Goal: Transaction & Acquisition: Purchase product/service

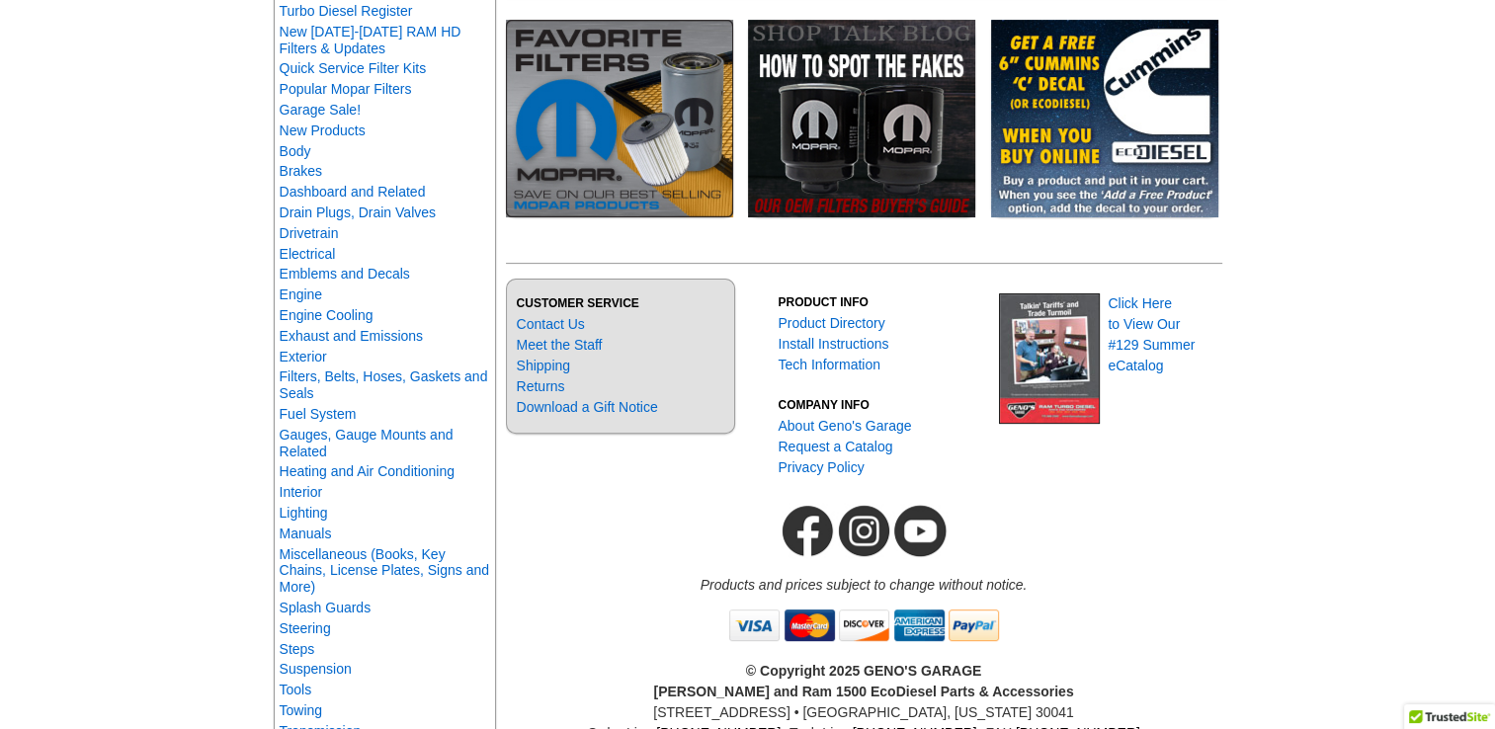
scroll to position [593, 0]
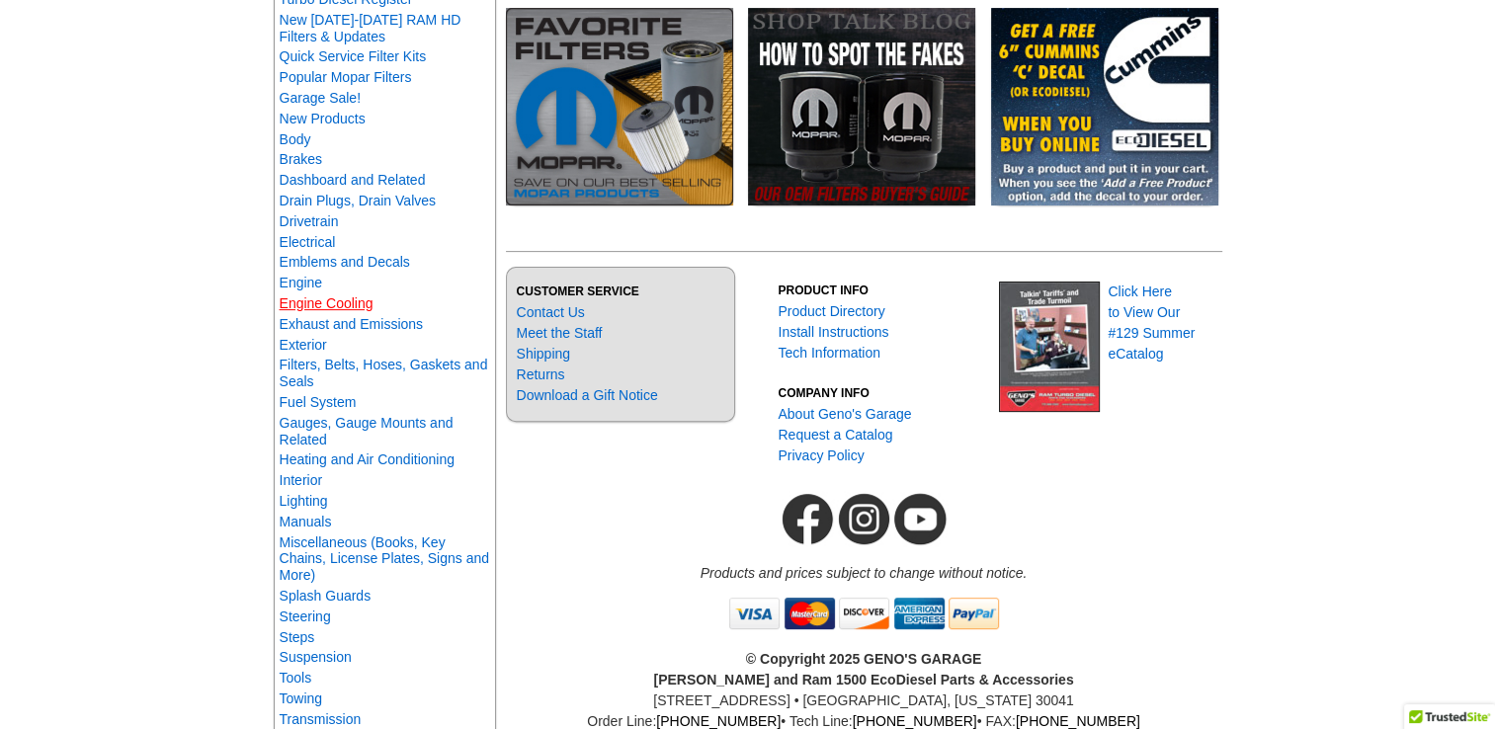
click at [362, 311] on link "Engine Cooling" at bounding box center [327, 304] width 94 height 16
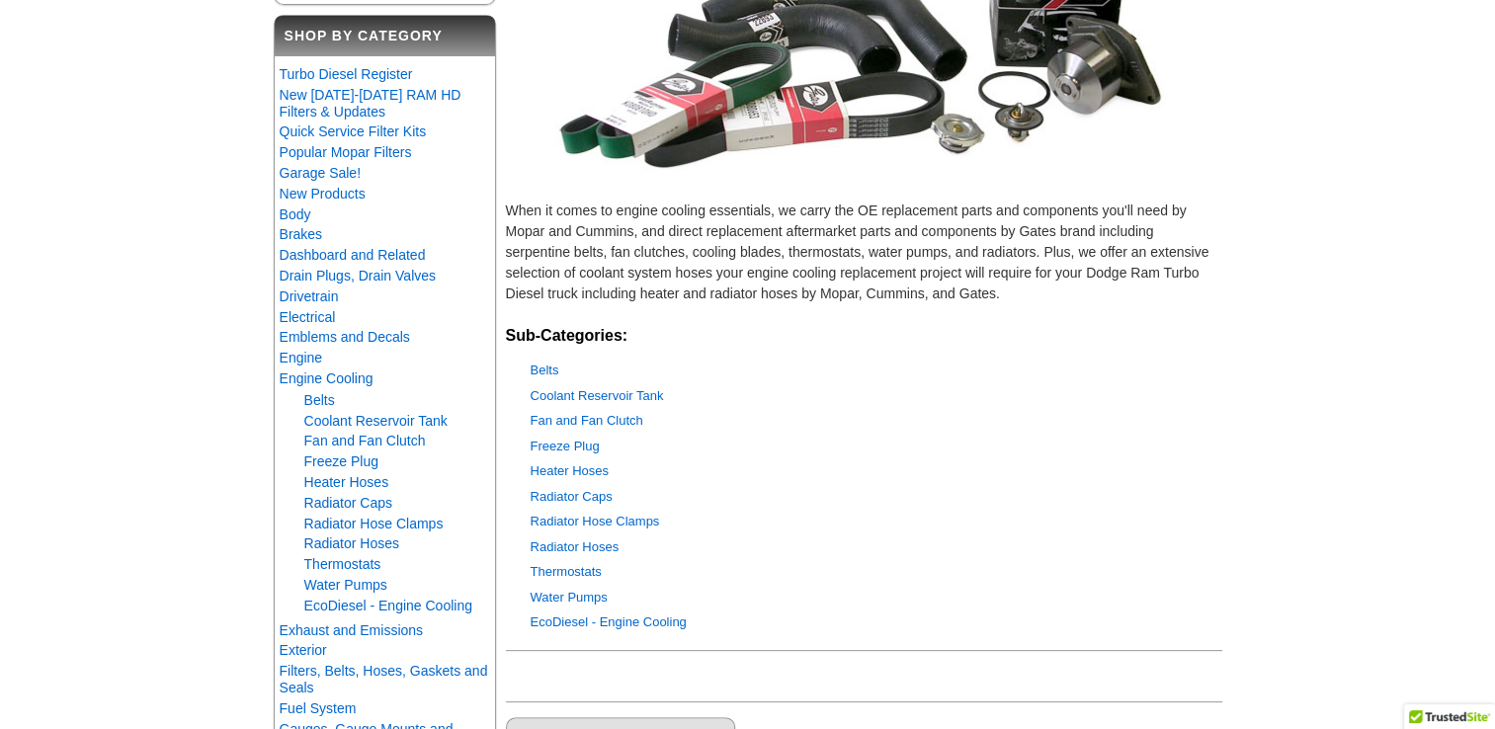
scroll to position [395, 0]
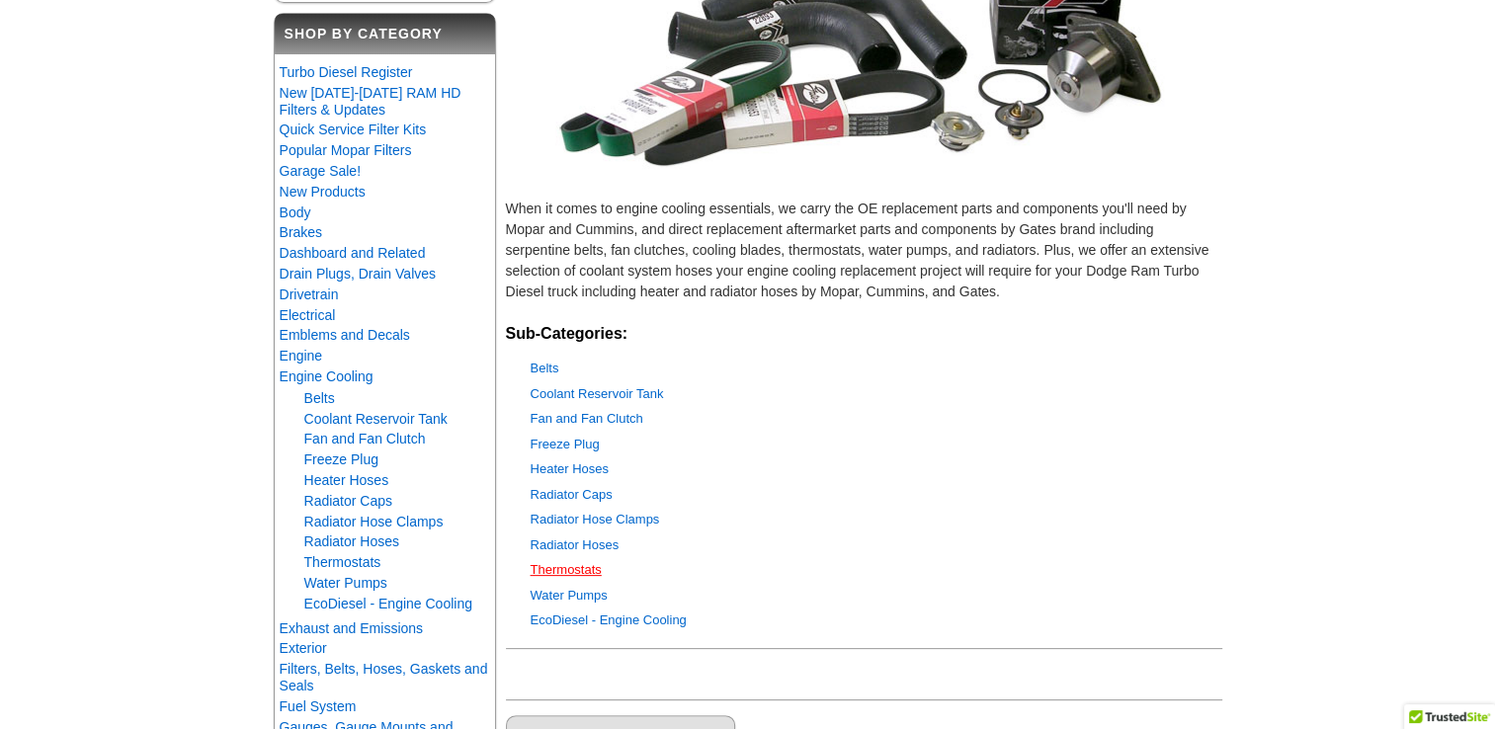
click at [582, 567] on link "Thermostats" at bounding box center [566, 569] width 71 height 15
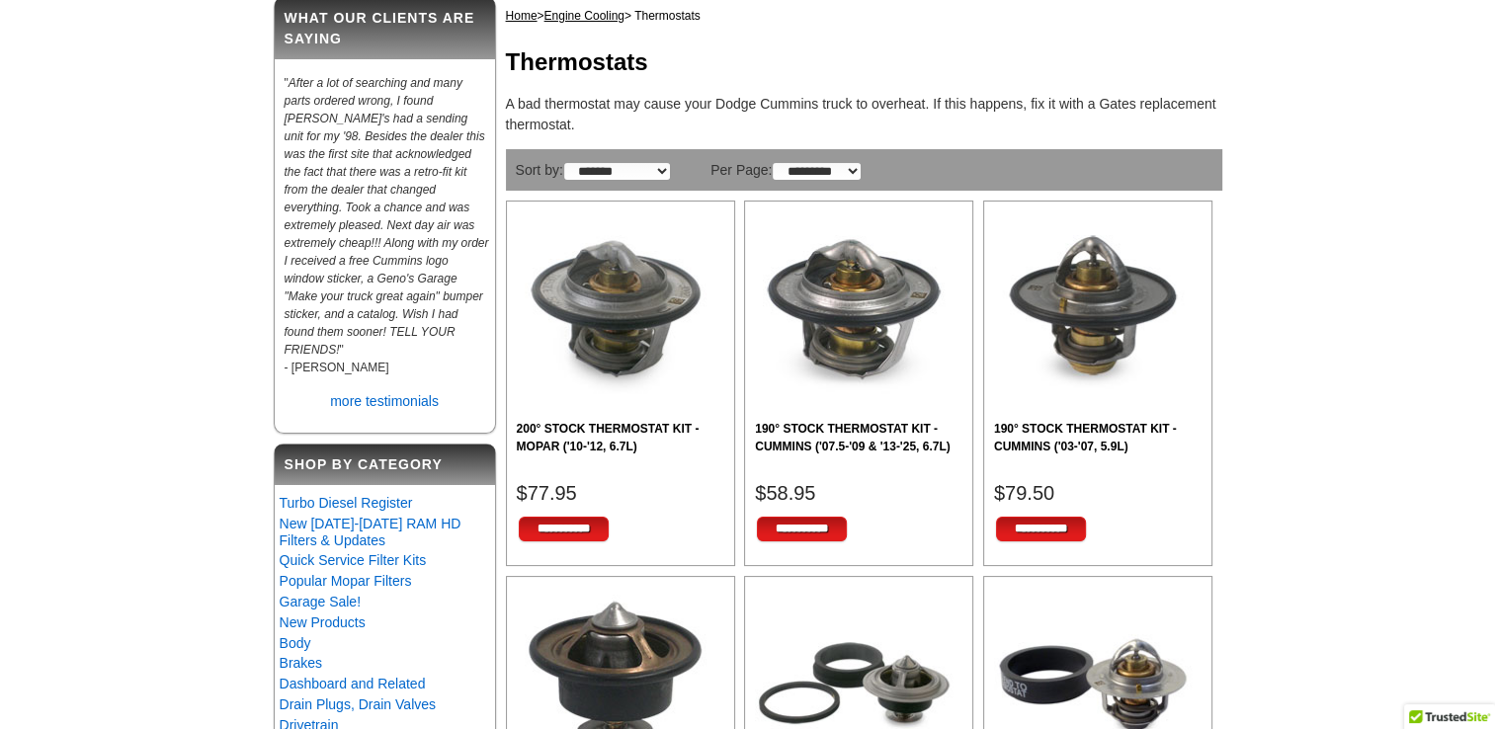
scroll to position [198, 0]
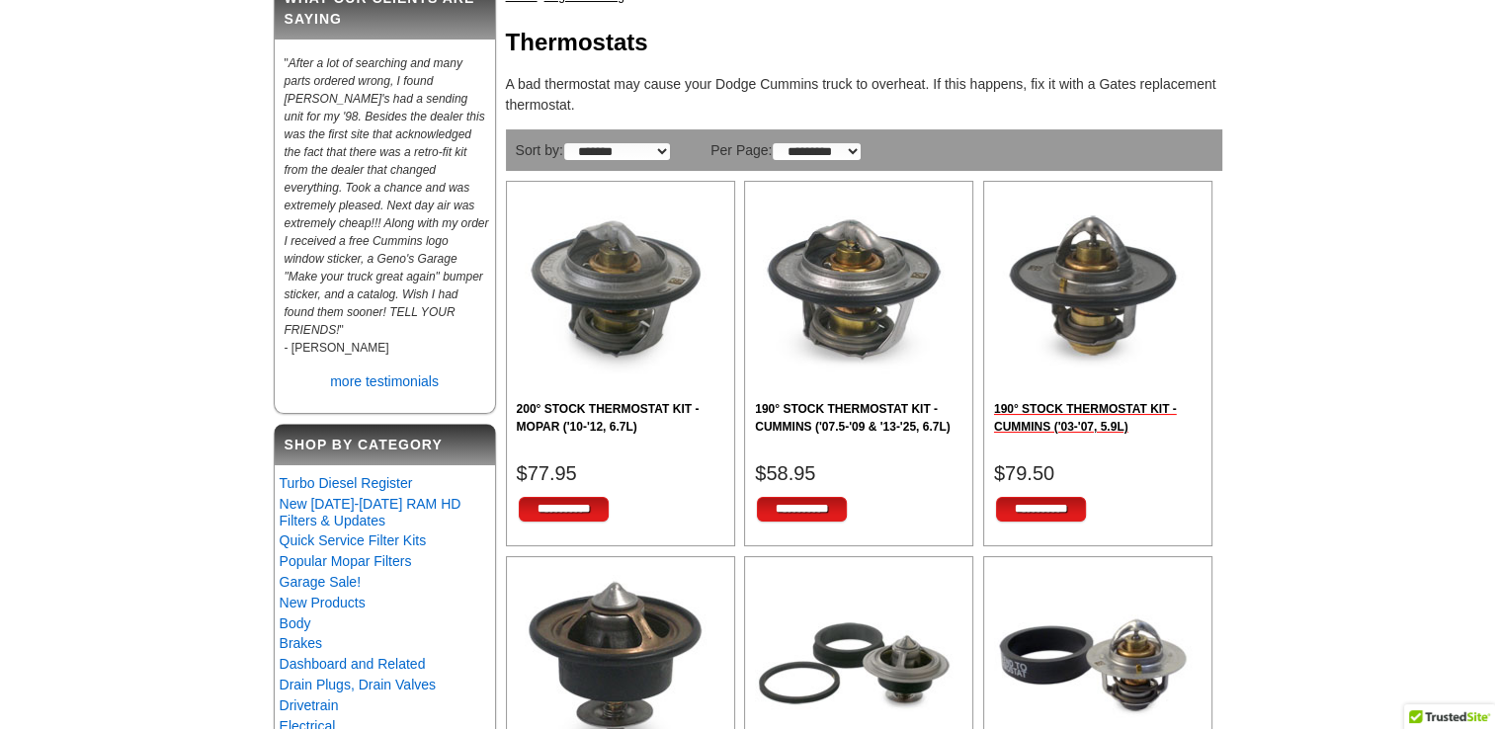
click at [1060, 413] on h2 "190° STOCK THERMOSTAT KIT - CUMMINS ('03-'07, 5.9L)" at bounding box center [1098, 418] width 208 height 36
